Goal: Entertainment & Leisure: Consume media (video, audio)

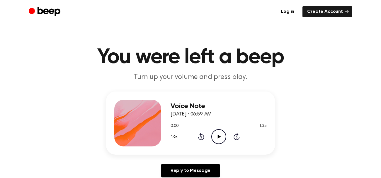
click at [221, 138] on icon "Play Audio" at bounding box center [218, 136] width 15 height 15
click at [200, 134] on icon at bounding box center [201, 136] width 6 height 7
click at [225, 128] on div "0:01 1:35" at bounding box center [218, 126] width 96 height 6
click at [199, 137] on icon "Rewind 5 seconds" at bounding box center [201, 137] width 6 height 8
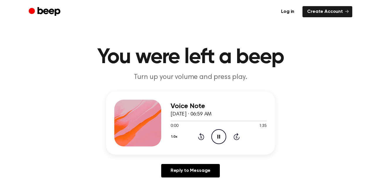
click at [199, 137] on icon "Rewind 5 seconds" at bounding box center [201, 137] width 6 height 8
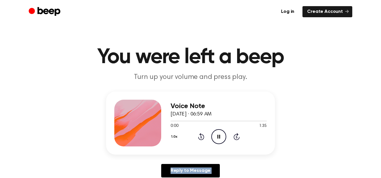
click at [199, 137] on icon "Rewind 5 seconds" at bounding box center [201, 137] width 6 height 8
click at [203, 139] on icon at bounding box center [201, 136] width 6 height 7
click at [202, 138] on icon "Rewind 5 seconds" at bounding box center [201, 137] width 6 height 8
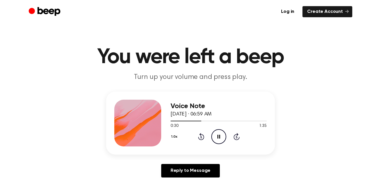
click at [205, 105] on h3 "Voice Note" at bounding box center [218, 107] width 96 height 8
click at [204, 105] on h3 "Voice Note" at bounding box center [218, 107] width 96 height 8
click at [203, 105] on h3 "Voice Note" at bounding box center [218, 107] width 96 height 8
click at [236, 138] on icon "Skip 5 seconds" at bounding box center [236, 137] width 6 height 8
click at [235, 139] on icon at bounding box center [236, 136] width 6 height 7
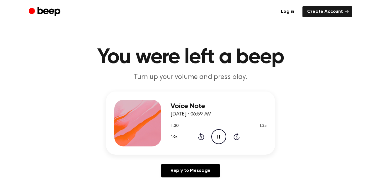
click at [236, 137] on icon at bounding box center [235, 137] width 1 height 2
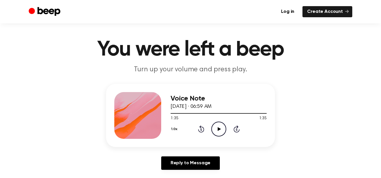
scroll to position [23, 0]
